Goal: Check status: Check status

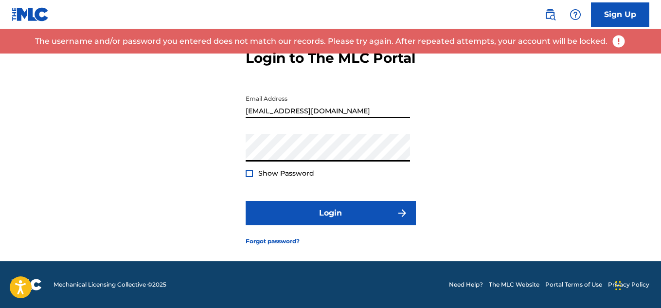
scroll to position [52, 0]
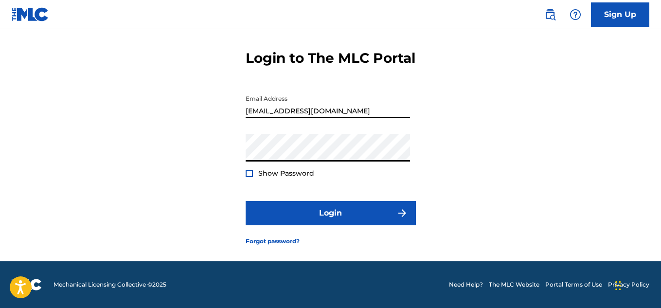
click at [246, 201] on button "Login" at bounding box center [331, 213] width 170 height 24
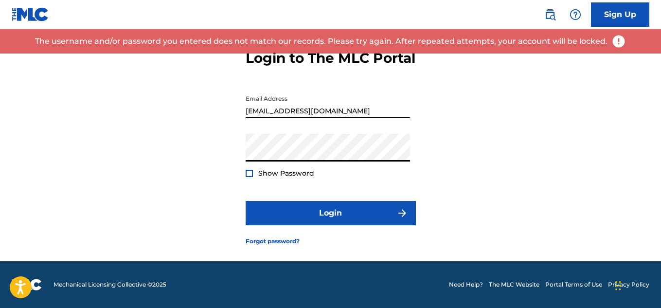
click at [330, 110] on input "[EMAIL_ADDRESS][DOMAIN_NAME]" at bounding box center [328, 104] width 164 height 28
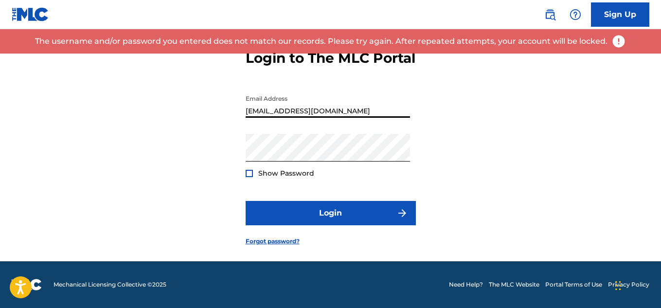
click at [330, 110] on input "[EMAIL_ADDRESS][DOMAIN_NAME]" at bounding box center [328, 104] width 164 height 28
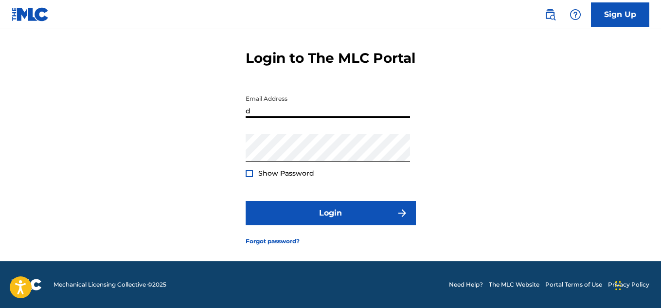
type input "[EMAIL_ADDRESS][DOMAIN_NAME]"
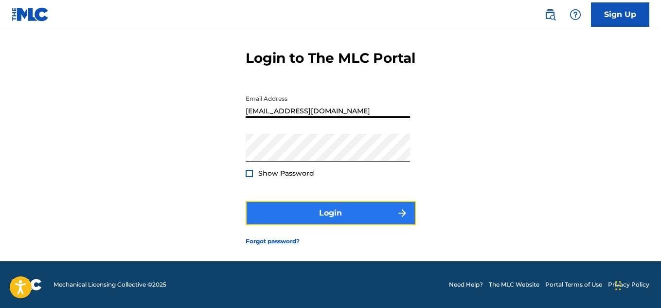
click at [305, 216] on button "Login" at bounding box center [331, 213] width 170 height 24
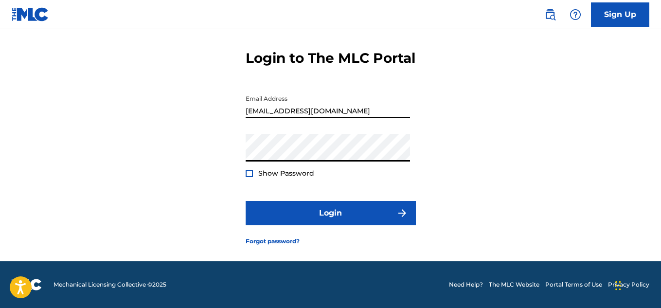
click at [246, 201] on button "Login" at bounding box center [331, 213] width 170 height 24
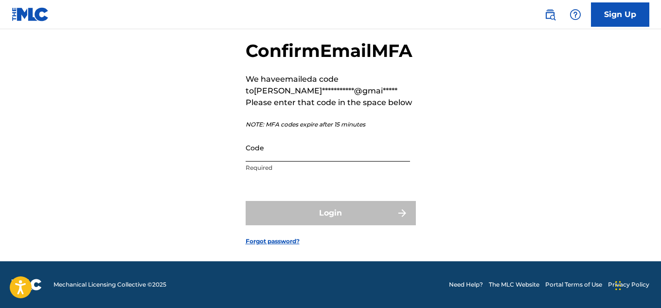
click at [312, 160] on input "Code" at bounding box center [328, 148] width 164 height 28
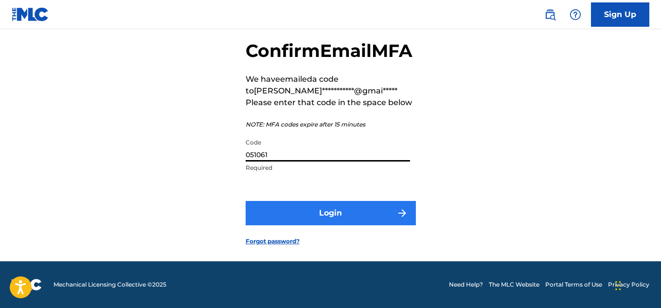
type input "051061"
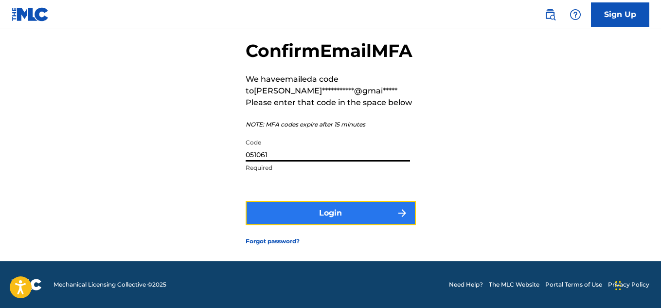
click at [357, 225] on button "Login" at bounding box center [331, 213] width 170 height 24
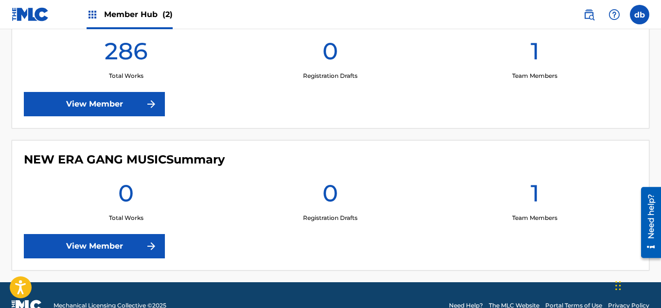
scroll to position [315, 0]
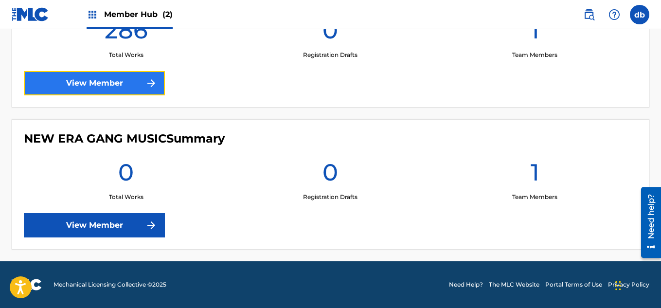
click at [142, 85] on link "View Member" at bounding box center [94, 83] width 141 height 24
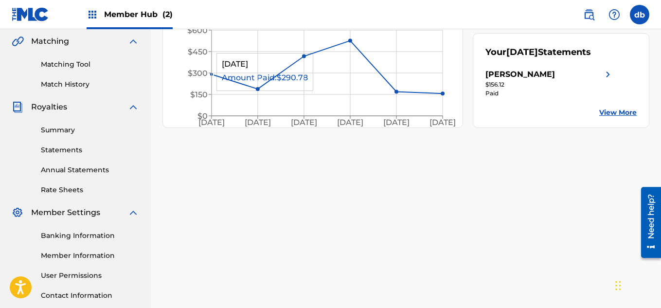
scroll to position [211, 0]
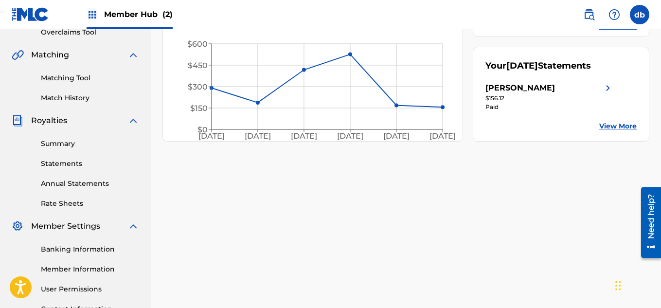
click at [627, 131] on link "View More" at bounding box center [617, 126] width 37 height 10
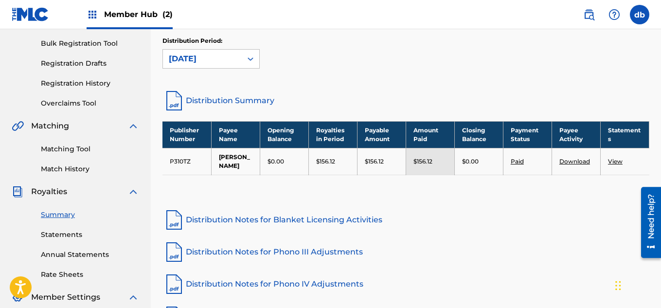
scroll to position [139, 0]
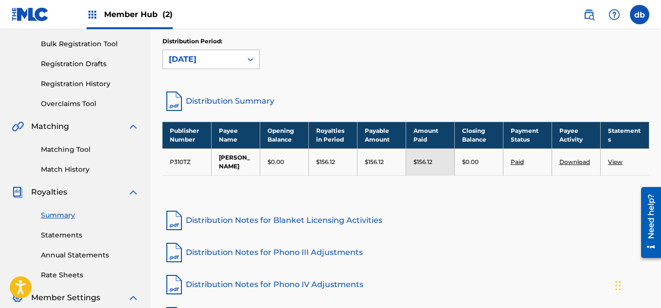
click at [249, 56] on icon at bounding box center [251, 59] width 10 height 10
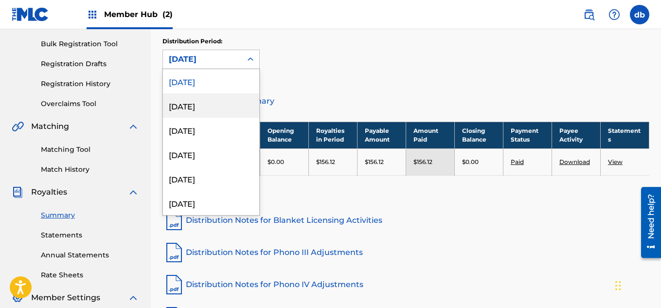
click at [239, 101] on div "[DATE]" at bounding box center [211, 105] width 96 height 24
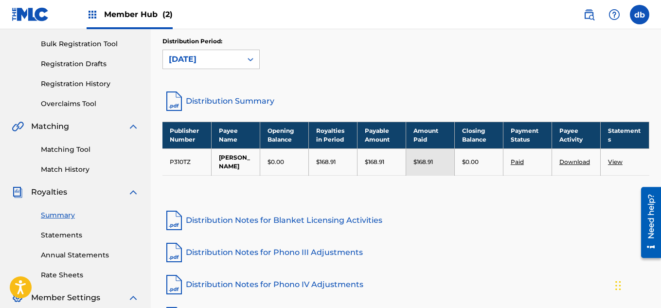
click at [233, 63] on div "[DATE]" at bounding box center [202, 59] width 67 height 12
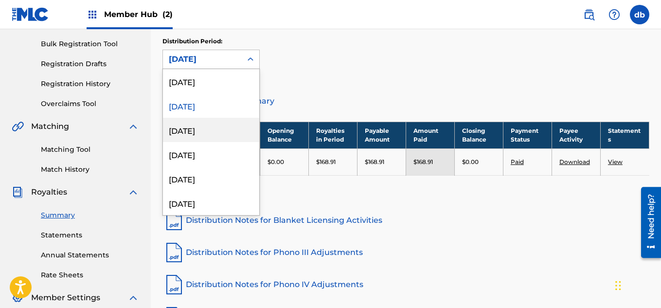
click at [236, 124] on div "[DATE]" at bounding box center [211, 130] width 96 height 24
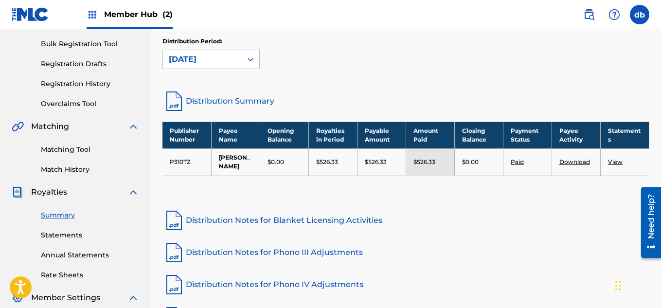
click at [170, 57] on div "[DATE]" at bounding box center [202, 59] width 67 height 12
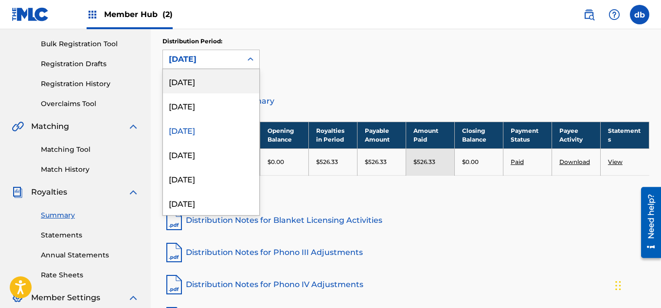
click at [212, 85] on div "[DATE]" at bounding box center [211, 81] width 96 height 24
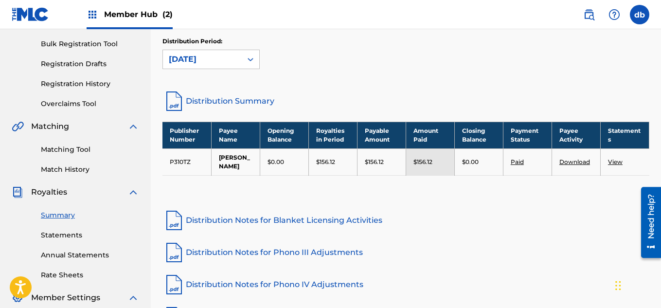
click at [363, 59] on div "Distribution Period: [DATE]" at bounding box center [405, 53] width 487 height 32
